Goal: Navigation & Orientation: Find specific page/section

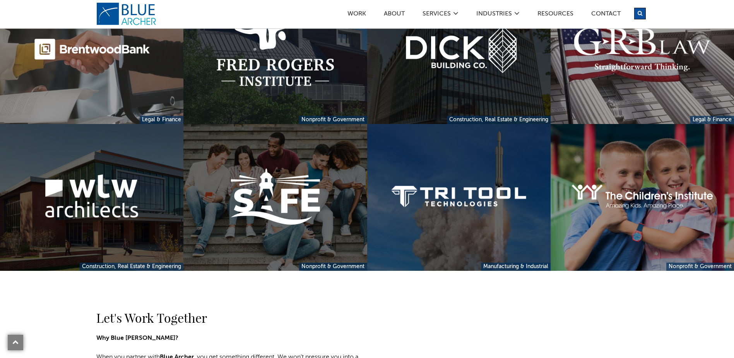
scroll to position [774, 0]
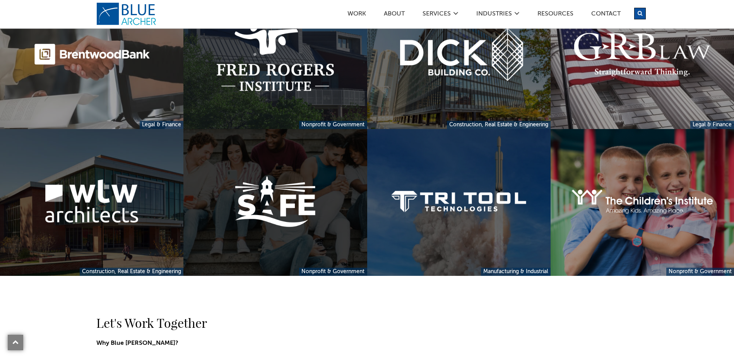
click at [282, 235] on link at bounding box center [274, 202] width 183 height 147
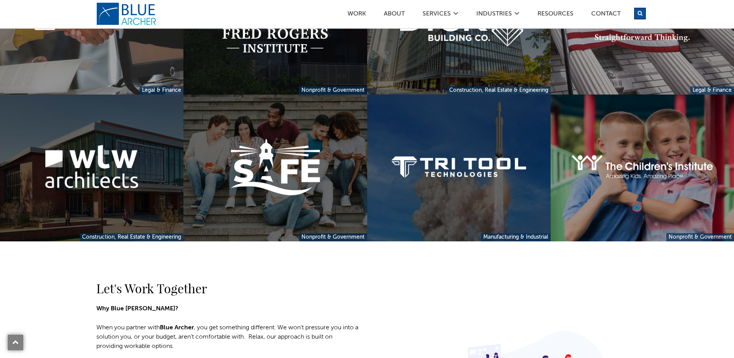
scroll to position [826, 0]
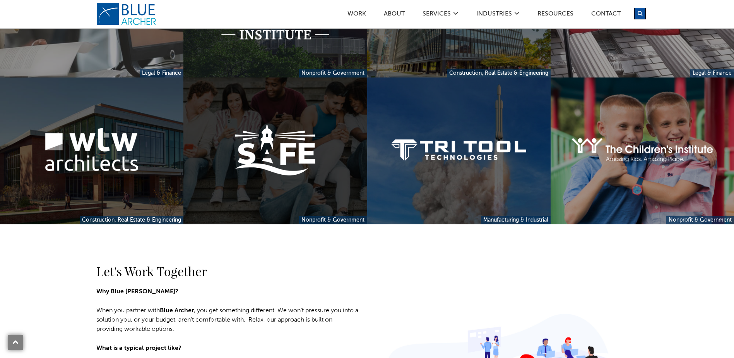
click at [297, 127] on link at bounding box center [274, 150] width 183 height 147
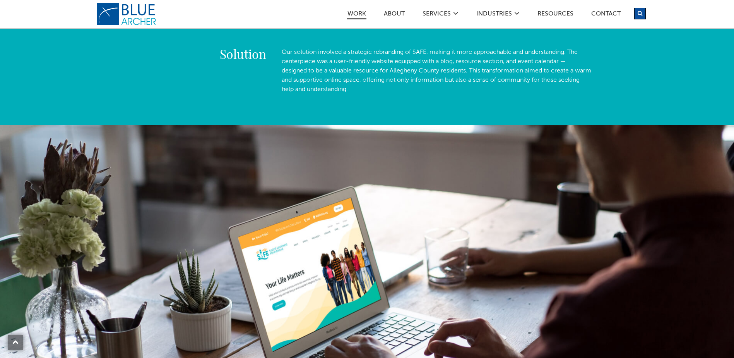
scroll to position [413, 0]
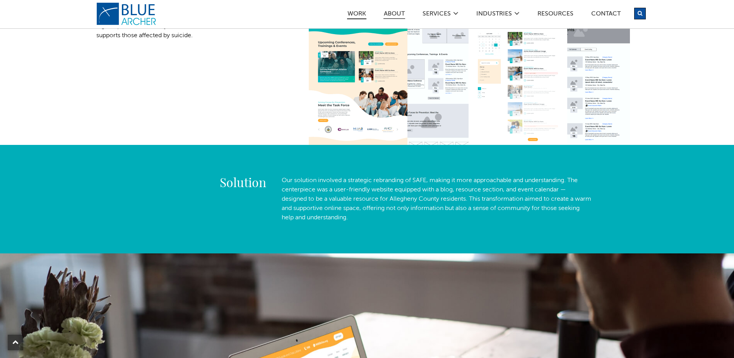
click at [394, 17] on link "ABOUT" at bounding box center [395, 15] width 22 height 8
